Goal: Transaction & Acquisition: Purchase product/service

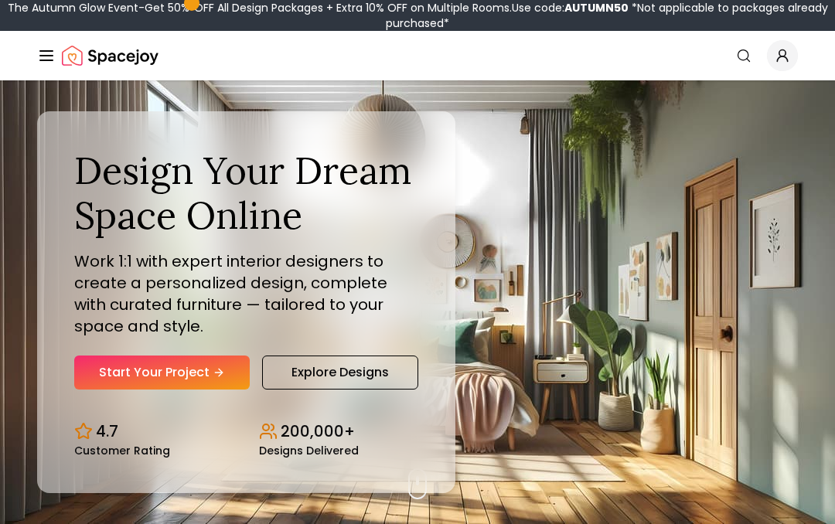
click at [176, 369] on link "Start Your Project" at bounding box center [161, 372] width 175 height 34
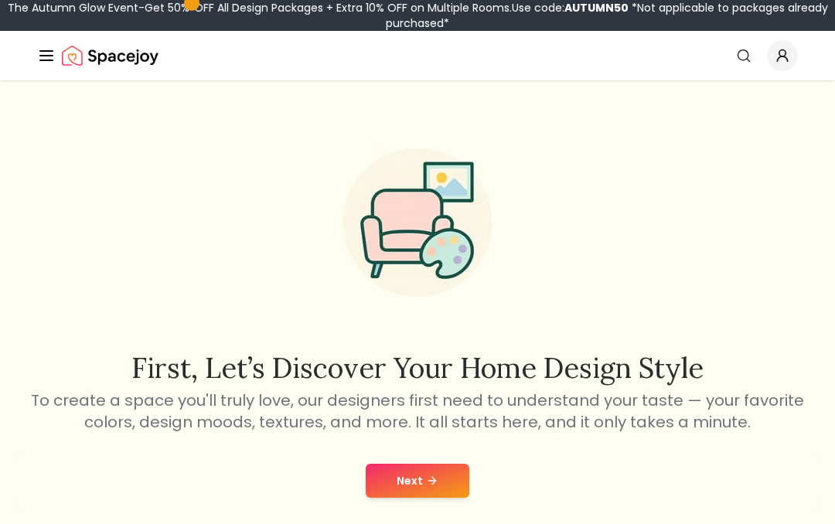
click at [393, 486] on button "Next" at bounding box center [418, 481] width 104 height 34
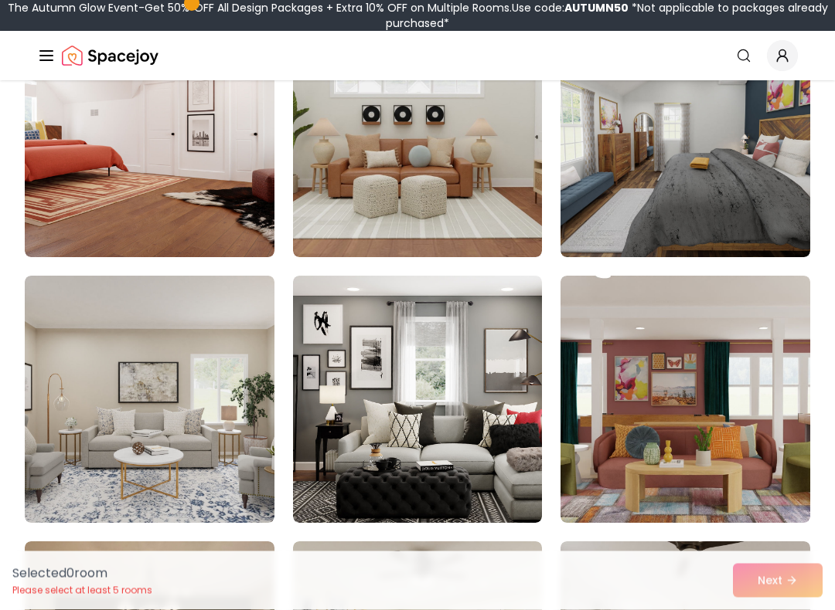
scroll to position [750, 0]
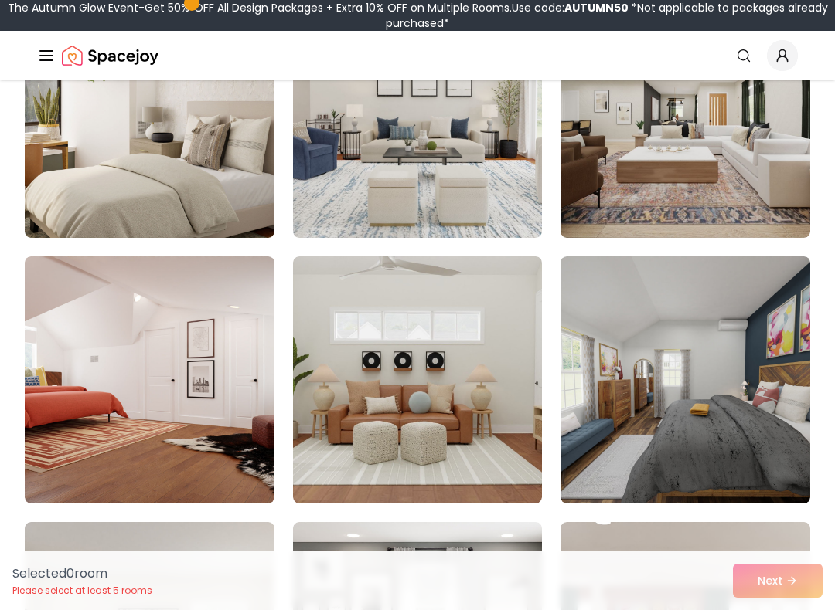
click at [761, 318] on img at bounding box center [685, 380] width 250 height 247
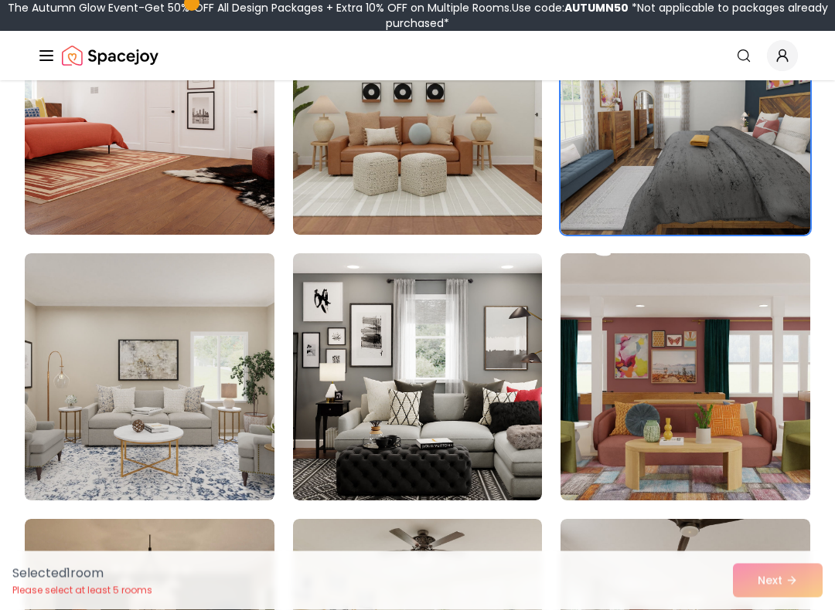
scroll to position [773, 0]
click at [506, 312] on img at bounding box center [418, 376] width 250 height 247
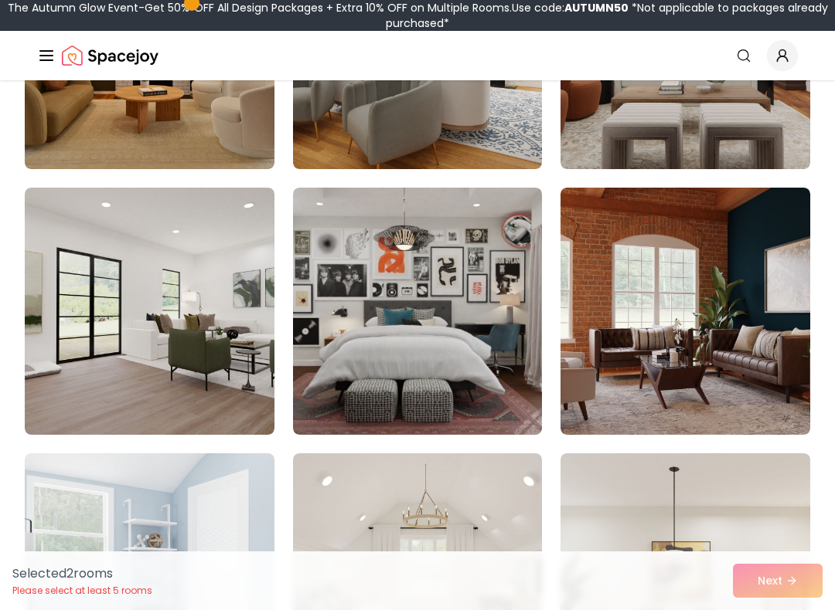
click at [508, 276] on img at bounding box center [418, 311] width 250 height 247
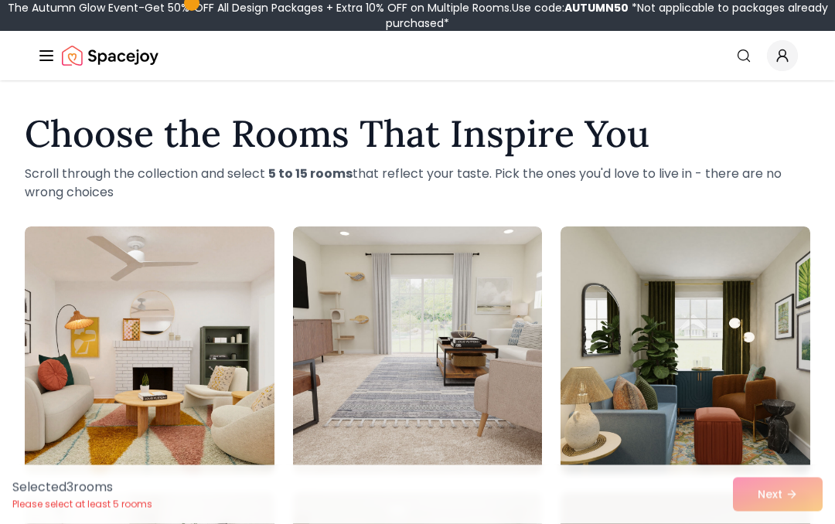
scroll to position [0, 0]
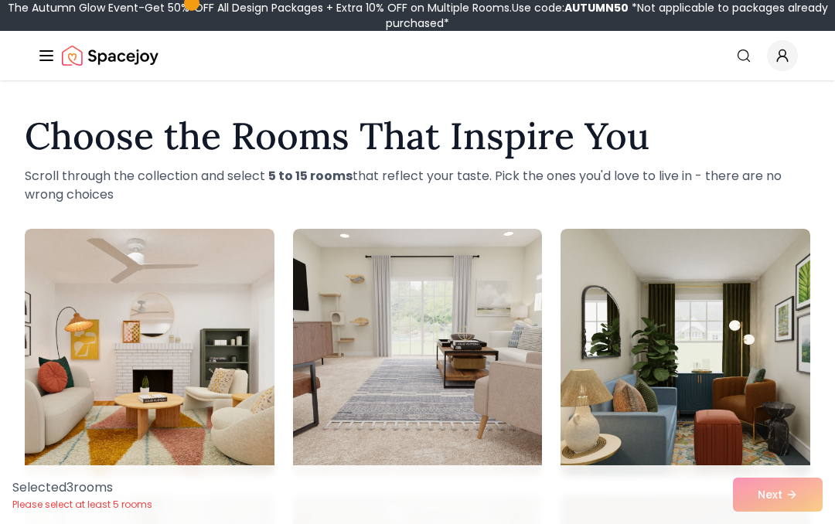
click at [509, 297] on img at bounding box center [418, 352] width 250 height 247
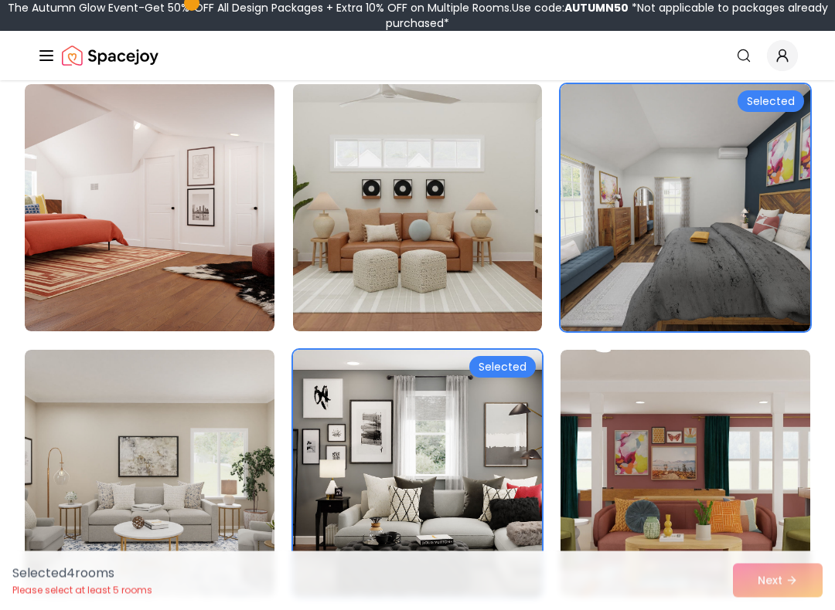
scroll to position [676, 0]
click at [62, 263] on img at bounding box center [150, 207] width 250 height 247
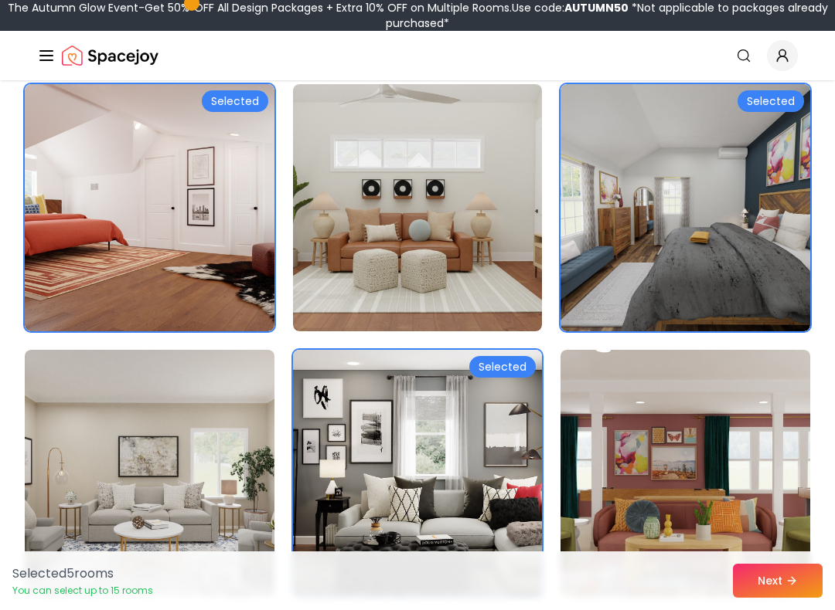
click at [802, 523] on button "Next" at bounding box center [778, 581] width 90 height 34
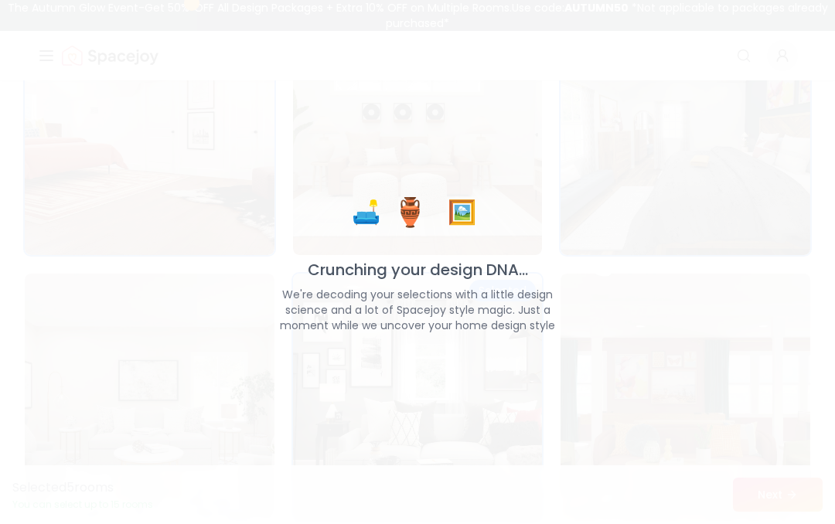
scroll to position [784, 0]
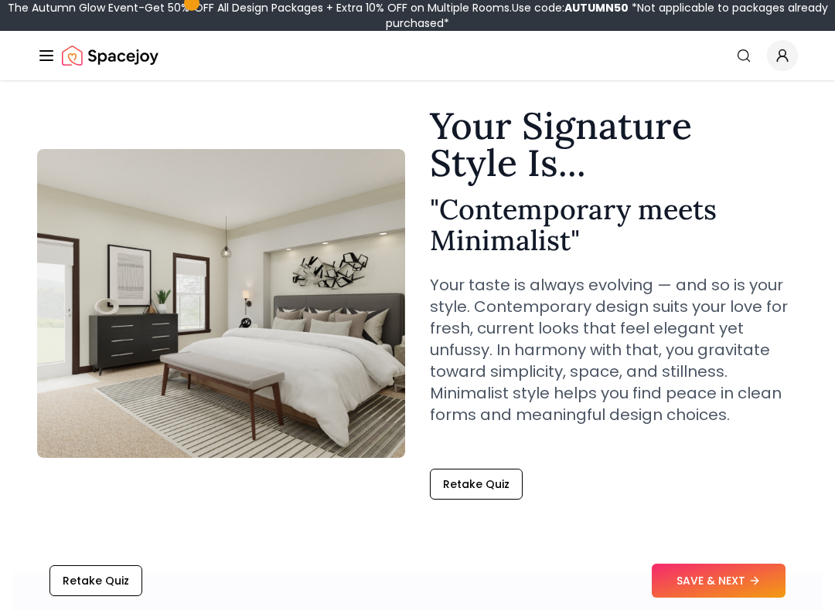
scroll to position [42, 0]
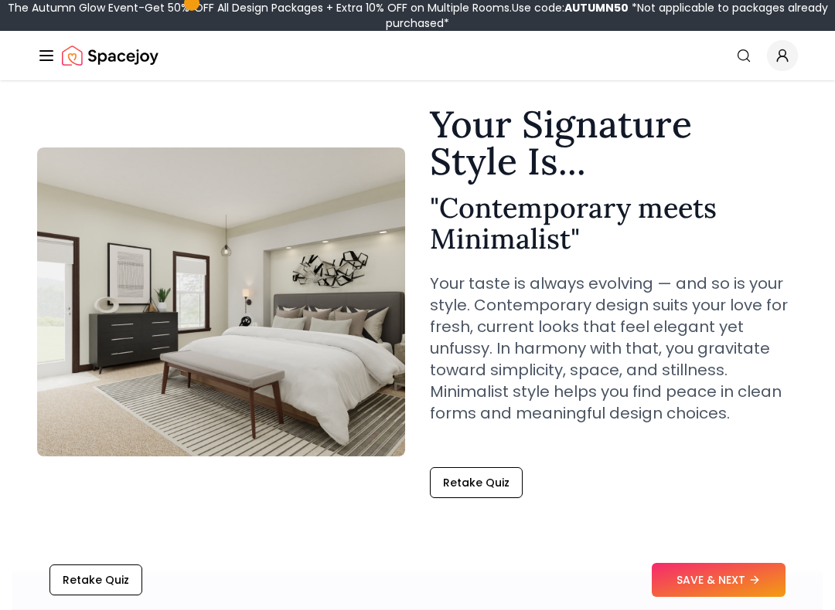
click at [774, 523] on button "SAVE & NEXT" at bounding box center [718, 581] width 134 height 34
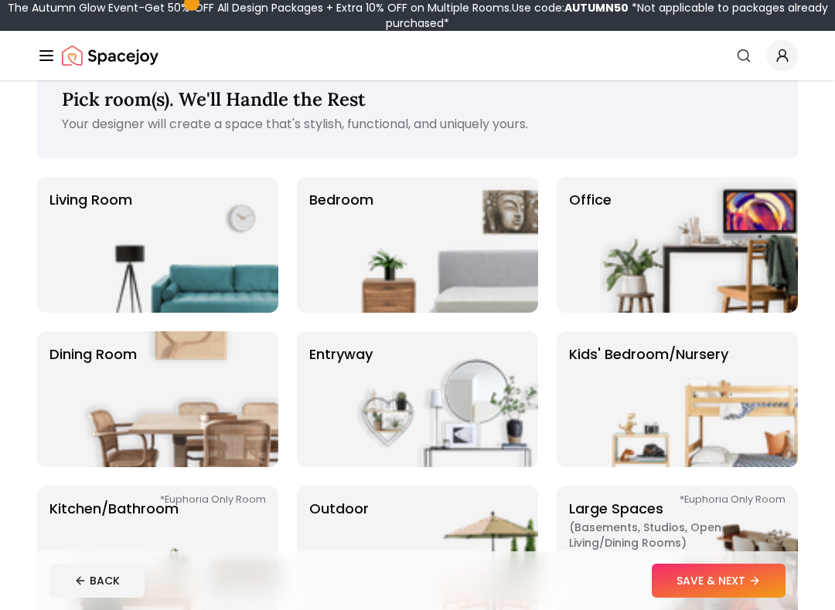
click at [345, 255] on img at bounding box center [439, 245] width 198 height 136
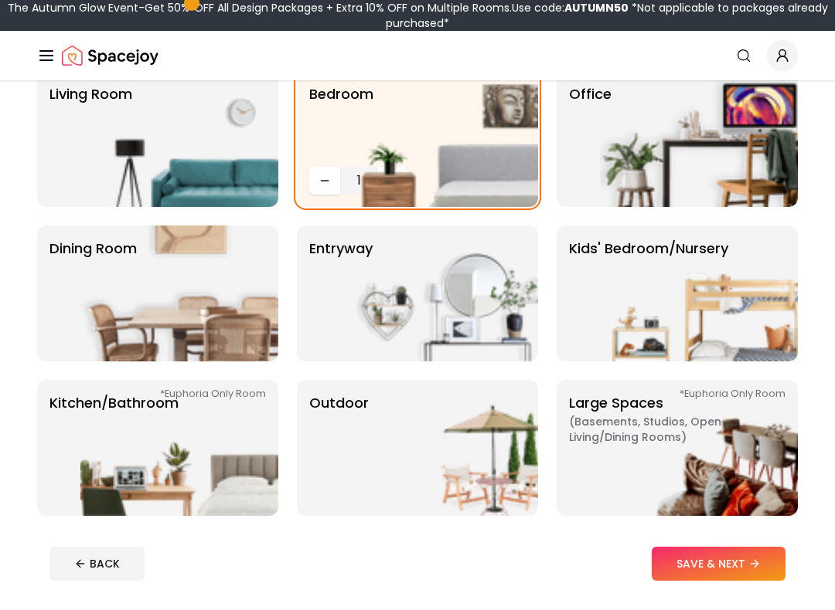
scroll to position [145, 0]
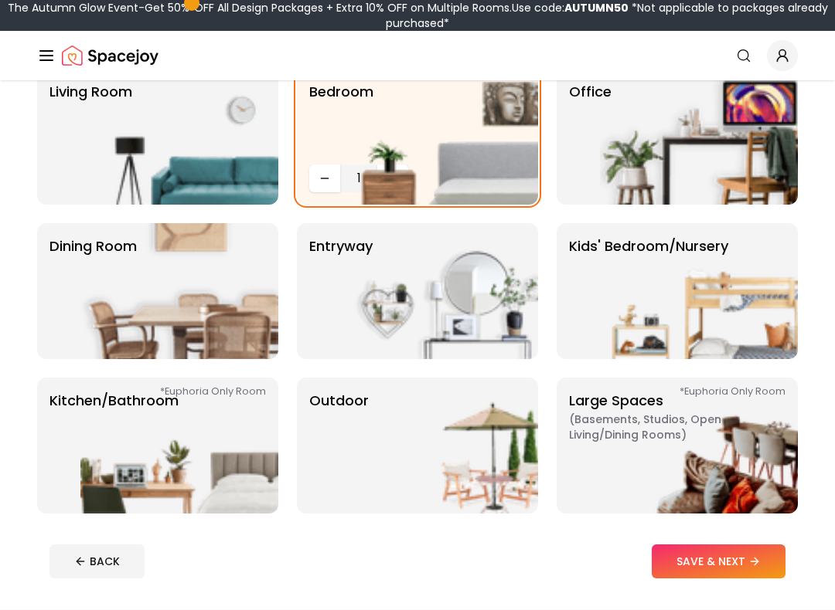
click at [352, 447] on img at bounding box center [439, 446] width 198 height 136
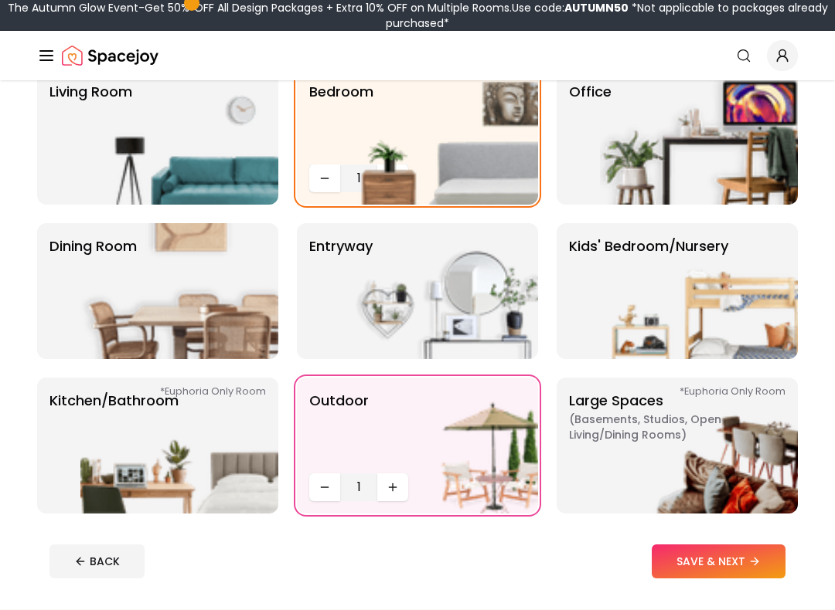
click at [114, 178] on img at bounding box center [179, 137] width 198 height 136
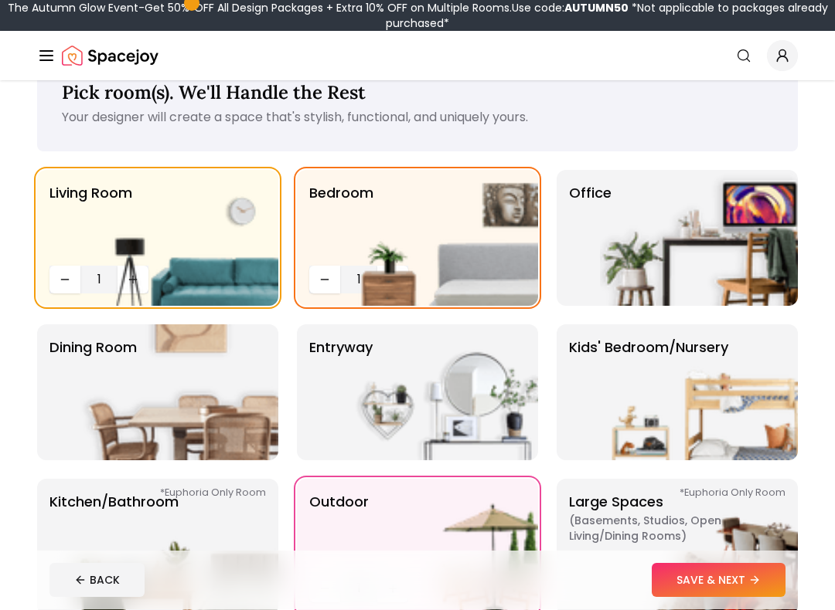
scroll to position [43, 0]
click at [316, 284] on button "Decrease quantity" at bounding box center [324, 280] width 31 height 28
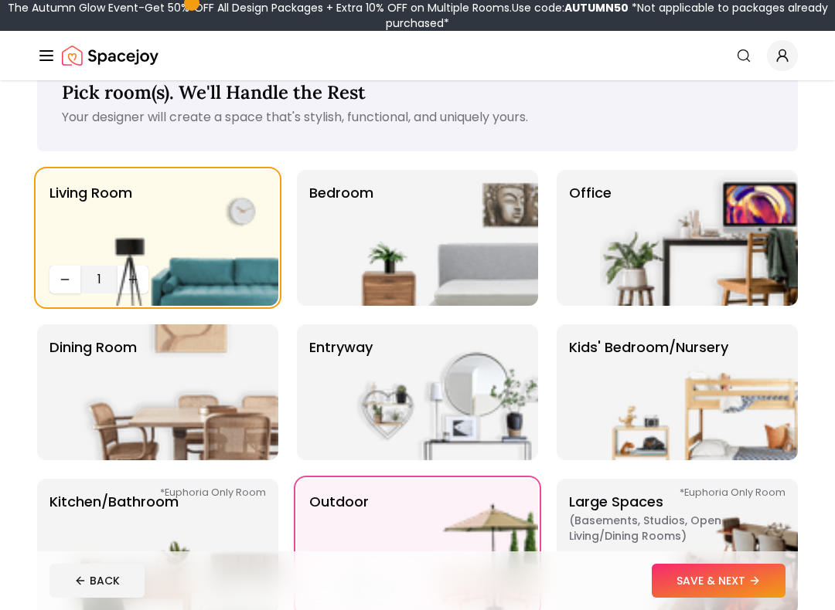
click at [305, 257] on div "Bedroom" at bounding box center [417, 238] width 241 height 136
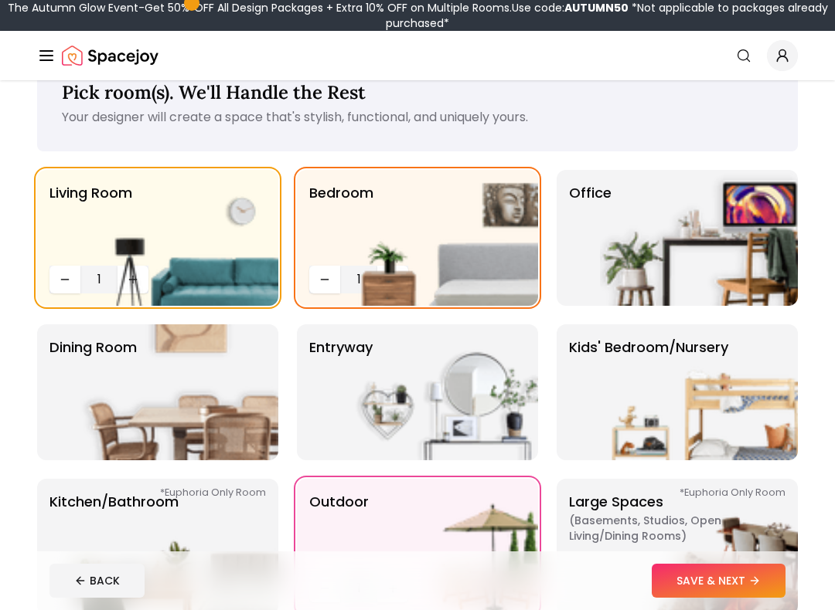
click at [328, 284] on icon "Decrease quantity" at bounding box center [324, 280] width 12 height 12
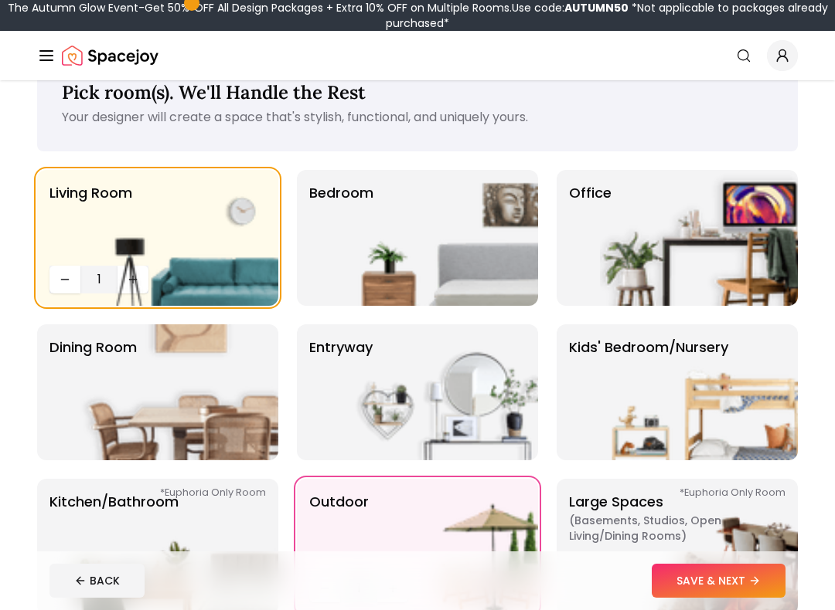
click at [316, 247] on p "Bedroom" at bounding box center [341, 237] width 64 height 111
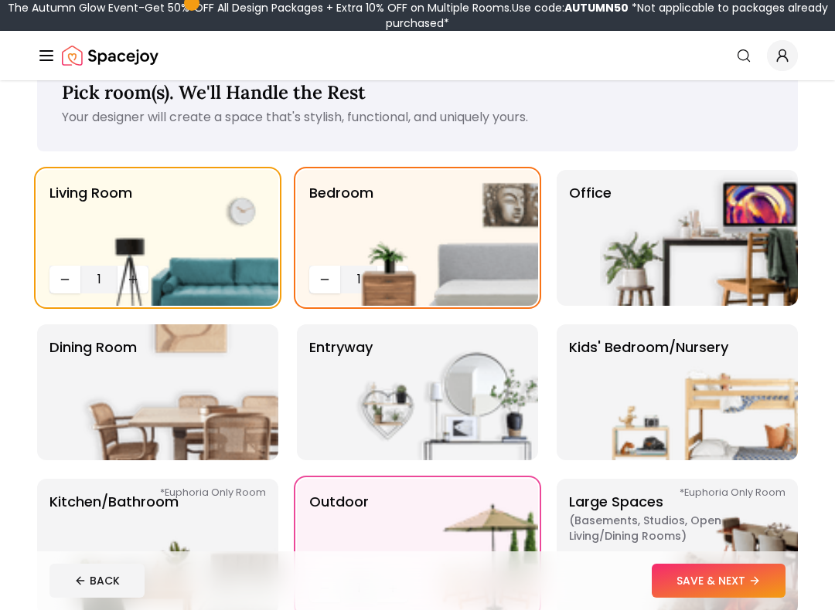
click at [396, 291] on img at bounding box center [439, 238] width 198 height 136
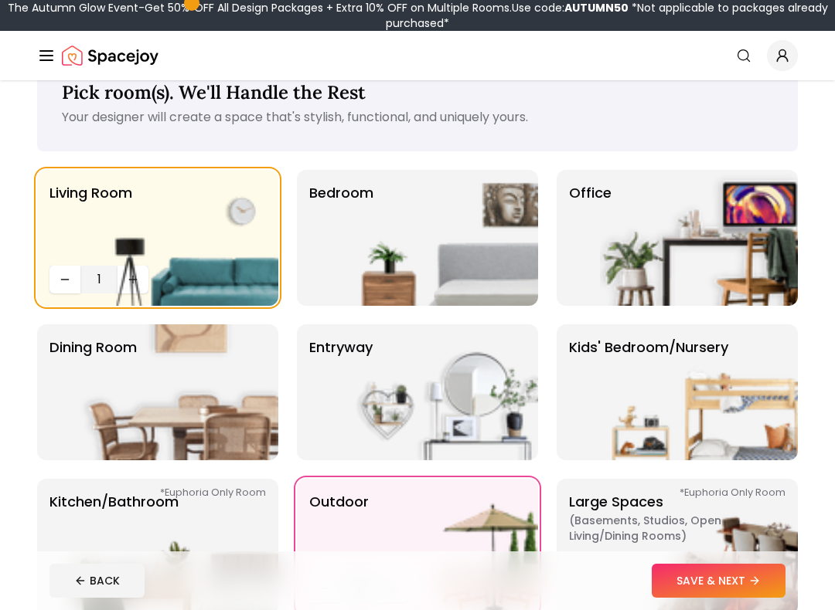
click at [392, 276] on img at bounding box center [439, 238] width 198 height 136
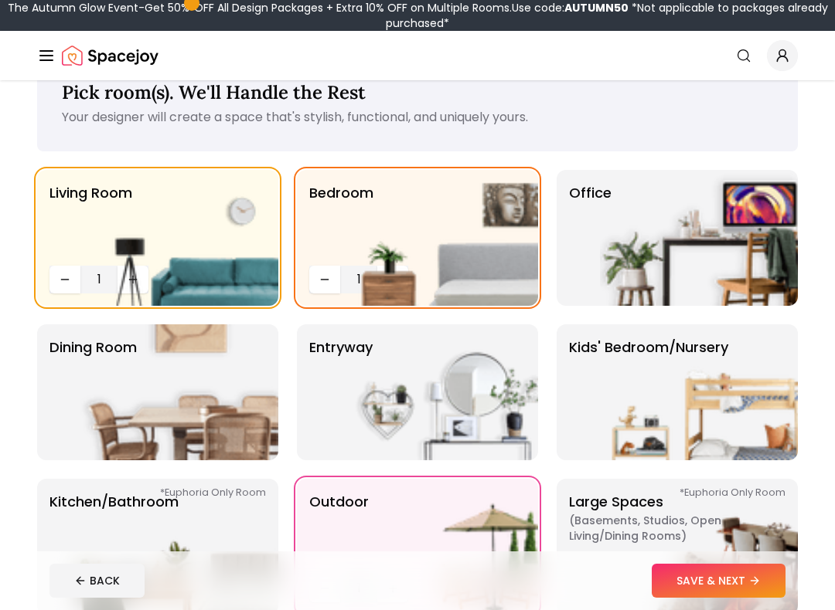
click at [782, 523] on button "SAVE & NEXT" at bounding box center [718, 581] width 134 height 34
